Goal: Find specific page/section: Find specific page/section

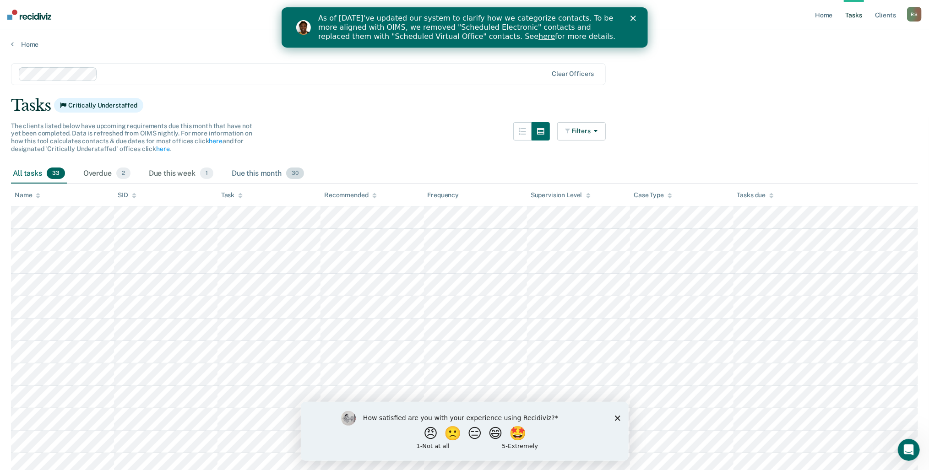
click at [233, 174] on div "Due this month 30" at bounding box center [268, 174] width 76 height 20
